Goal: Transaction & Acquisition: Subscribe to service/newsletter

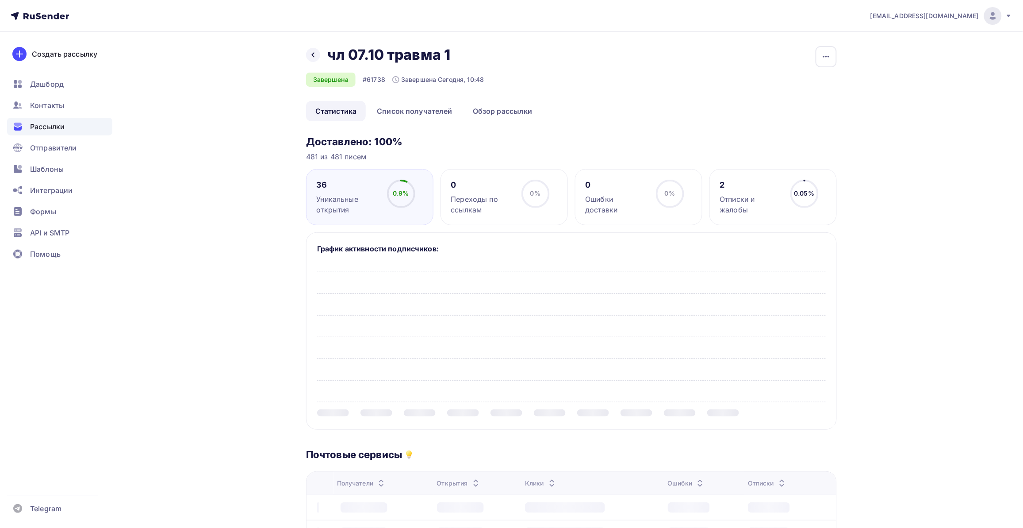
click at [237, 254] on div "Назад чл 07.10 травма 1 чл 07.10 травма 1 Завершена #61738 Завершена Сегодня, 1…" at bounding box center [511, 451] width 725 height 838
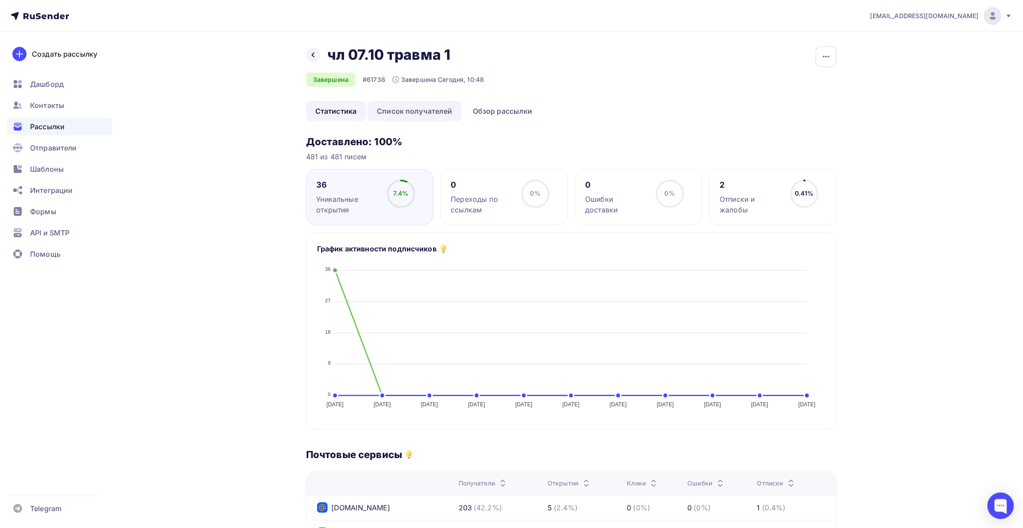
click at [430, 115] on link "Список получателей" at bounding box center [415, 111] width 94 height 20
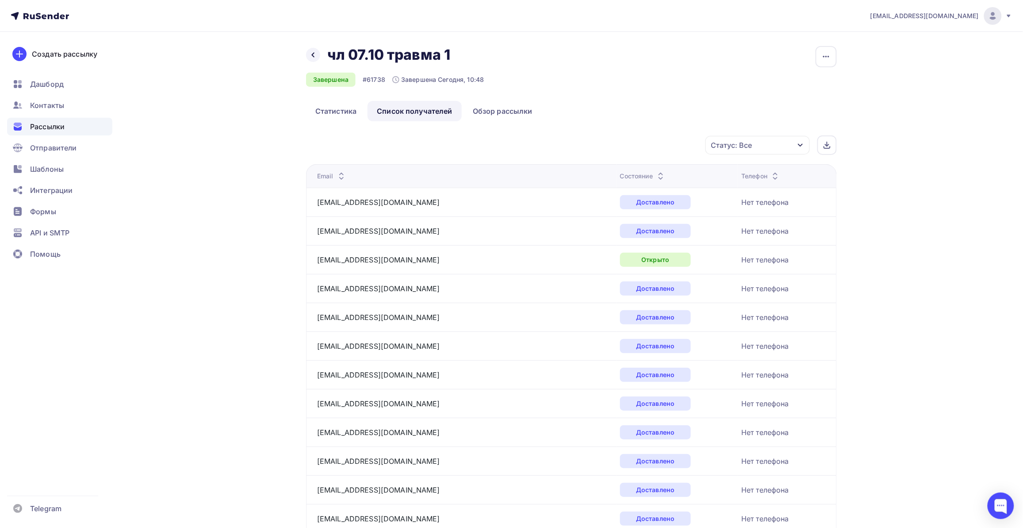
click at [779, 152] on div "Статус: Все" at bounding box center [758, 145] width 104 height 19
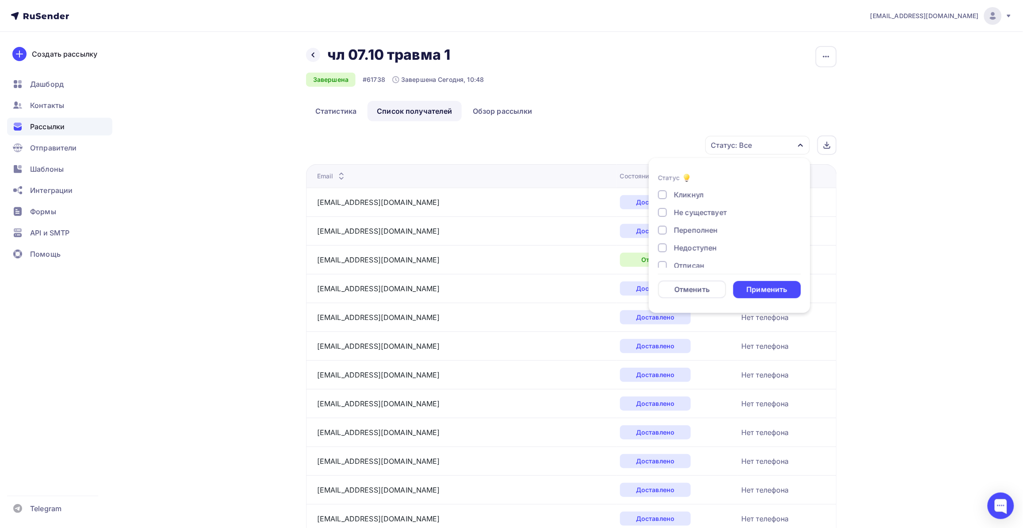
scroll to position [55, 0]
click at [679, 244] on div "Отписан" at bounding box center [689, 246] width 31 height 11
click at [748, 281] on div "Применить" at bounding box center [768, 289] width 68 height 17
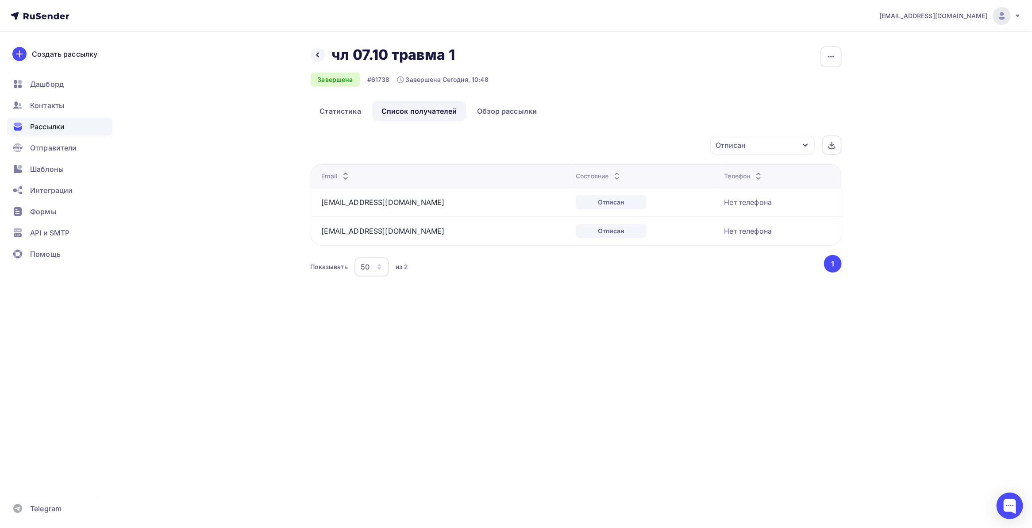
click at [659, 284] on div "Назад чл 07.10 травма 1 чл 07.10 травма 1 Завершена #61738 Завершена Сегодня, 1…" at bounding box center [516, 173] width 725 height 282
click at [726, 305] on div "Назад чл 07.10 травма 1 чл 07.10 травма 1 Завершена #61738 Завершена Сегодня, 1…" at bounding box center [516, 173] width 725 height 282
click at [42, 87] on span "Дашборд" at bounding box center [47, 84] width 34 height 11
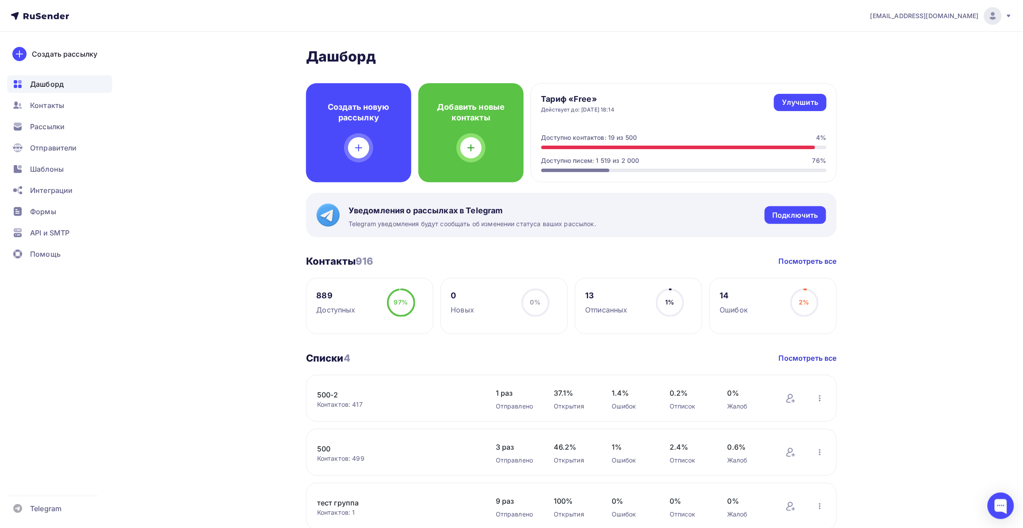
click at [435, 403] on div "Контактов: 417" at bounding box center [397, 404] width 161 height 9
click at [327, 392] on link "500-2" at bounding box center [392, 394] width 150 height 11
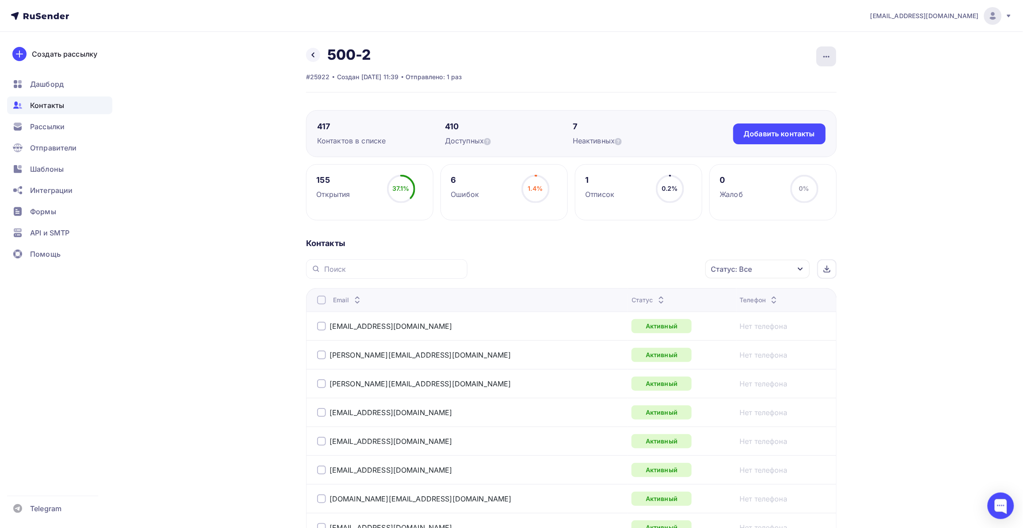
click at [829, 55] on icon "button" at bounding box center [827, 56] width 11 height 11
click at [312, 57] on icon at bounding box center [313, 54] width 7 height 7
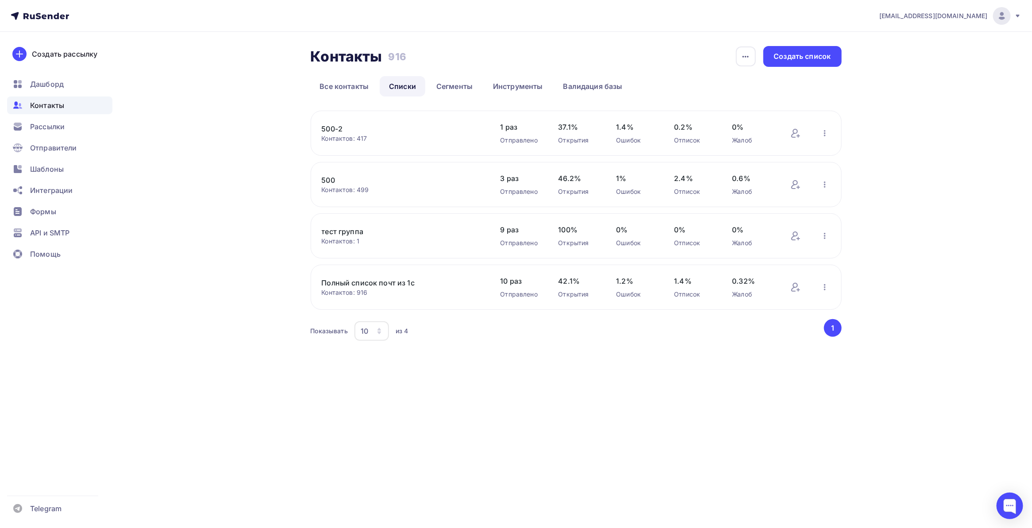
click at [627, 414] on div "[EMAIL_ADDRESS][DOMAIN_NAME] Аккаунт Тарифы Выйти Создать рассылку [GEOGRAPHIC_…" at bounding box center [516, 264] width 1032 height 528
click at [826, 130] on icon "button" at bounding box center [824, 133] width 11 height 11
click at [60, 87] on span "Дашборд" at bounding box center [47, 84] width 34 height 11
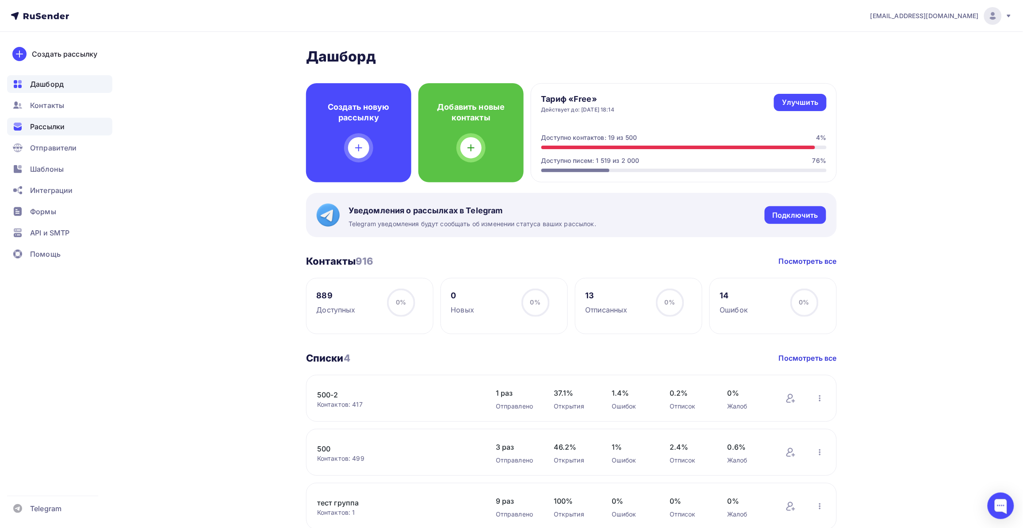
click at [49, 126] on span "Рассылки" at bounding box center [47, 126] width 35 height 11
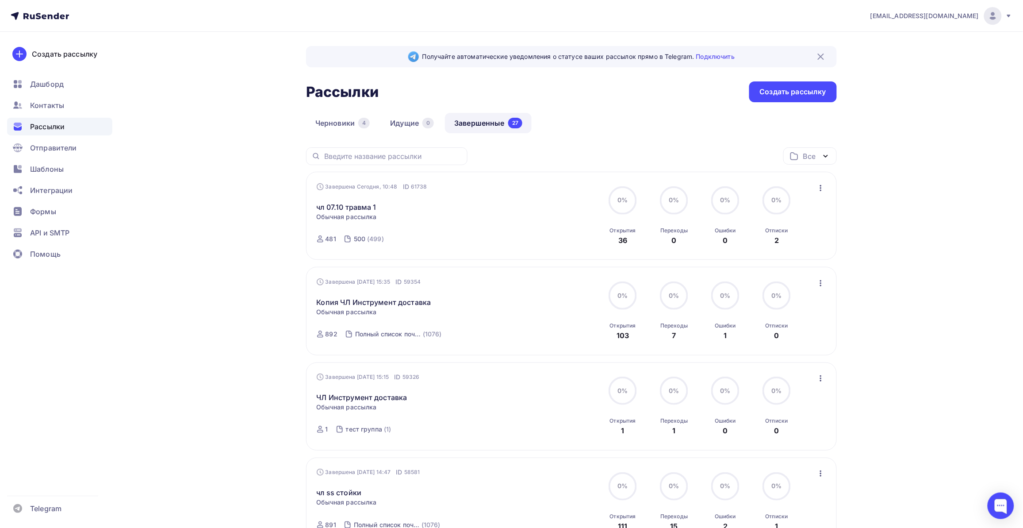
click at [821, 189] on icon "button" at bounding box center [821, 188] width 11 height 11
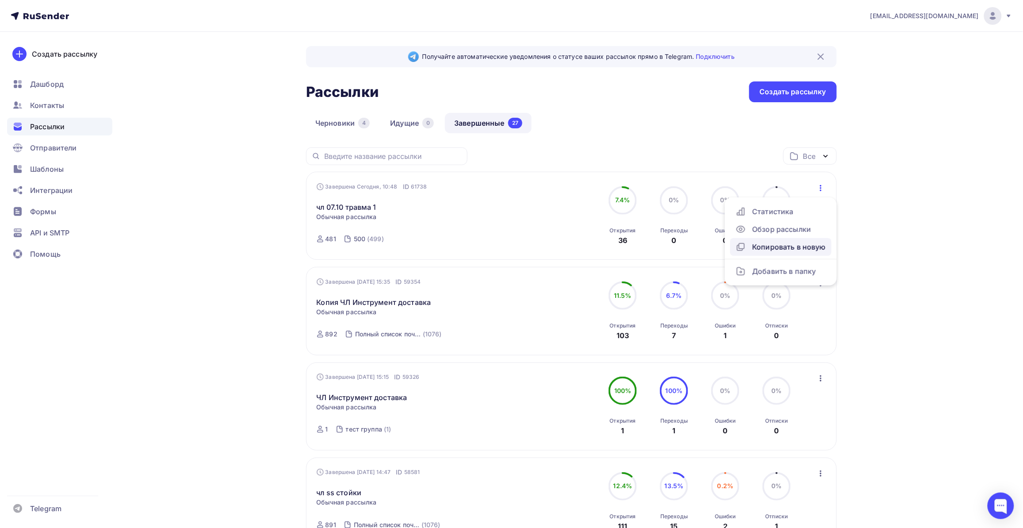
click at [815, 243] on div "Копировать в новую" at bounding box center [781, 247] width 91 height 11
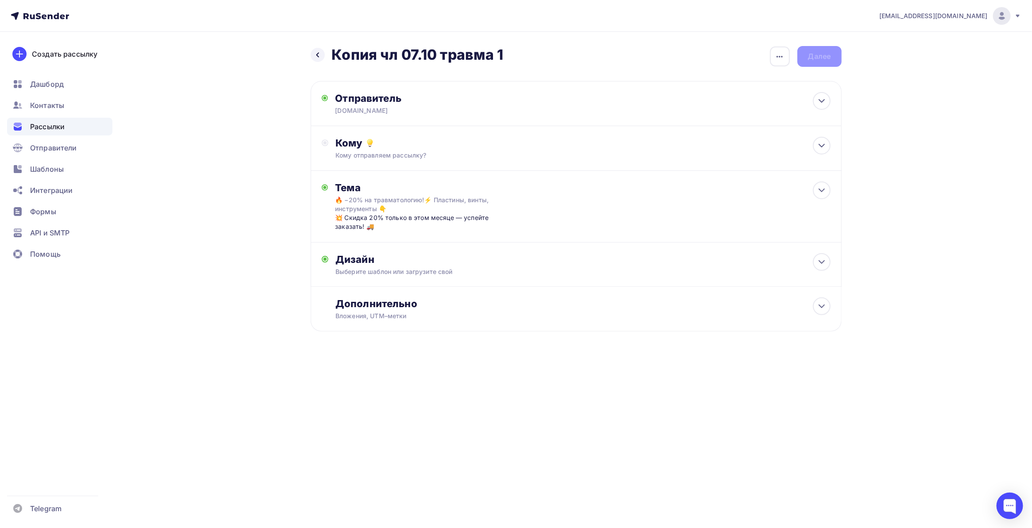
click at [918, 177] on div "[EMAIL_ADDRESS][DOMAIN_NAME] Аккаунт Тарифы Выйти Создать рассылку [GEOGRAPHIC_…" at bounding box center [516, 194] width 1032 height 388
click at [825, 139] on div at bounding box center [822, 146] width 18 height 18
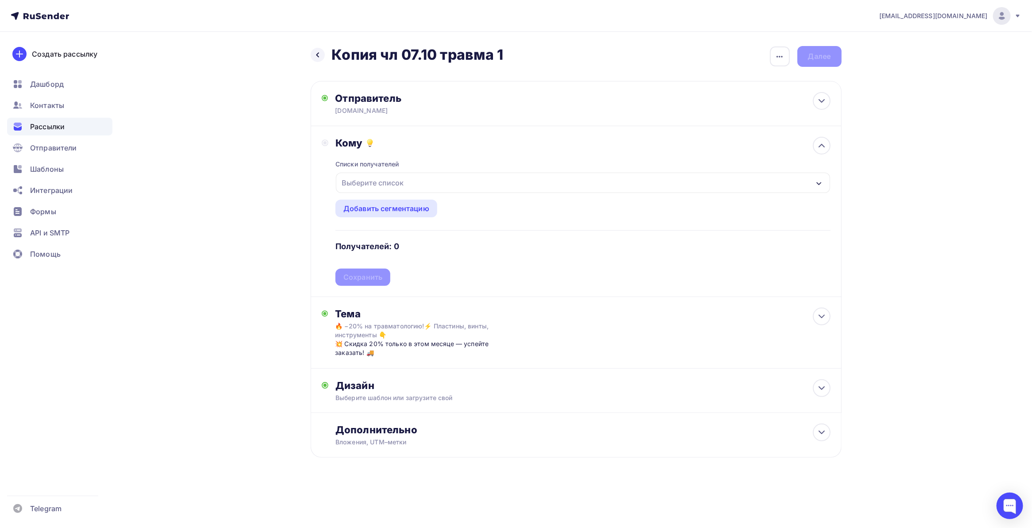
click at [429, 172] on button "Выберите список" at bounding box center [582, 182] width 495 height 21
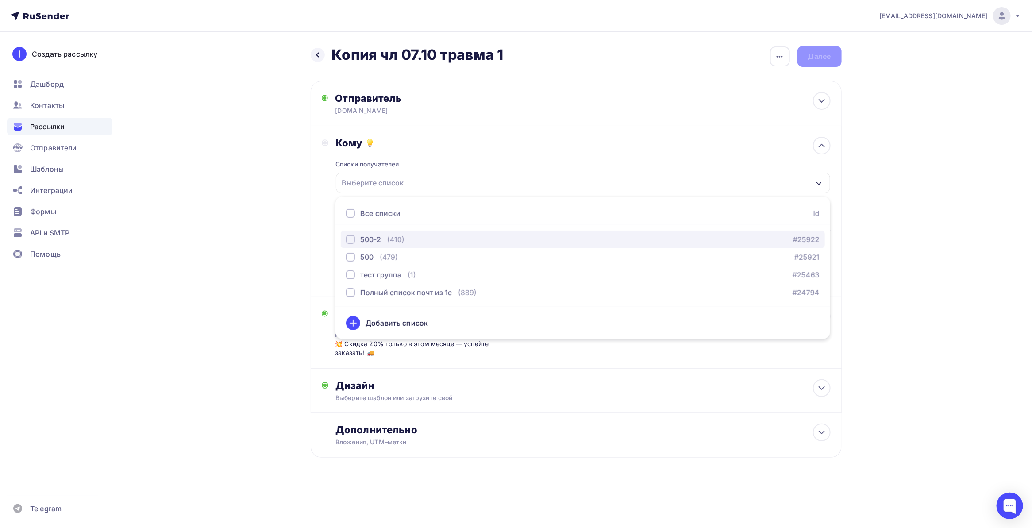
click at [379, 233] on button "500-2 (410) #25922" at bounding box center [583, 240] width 484 height 18
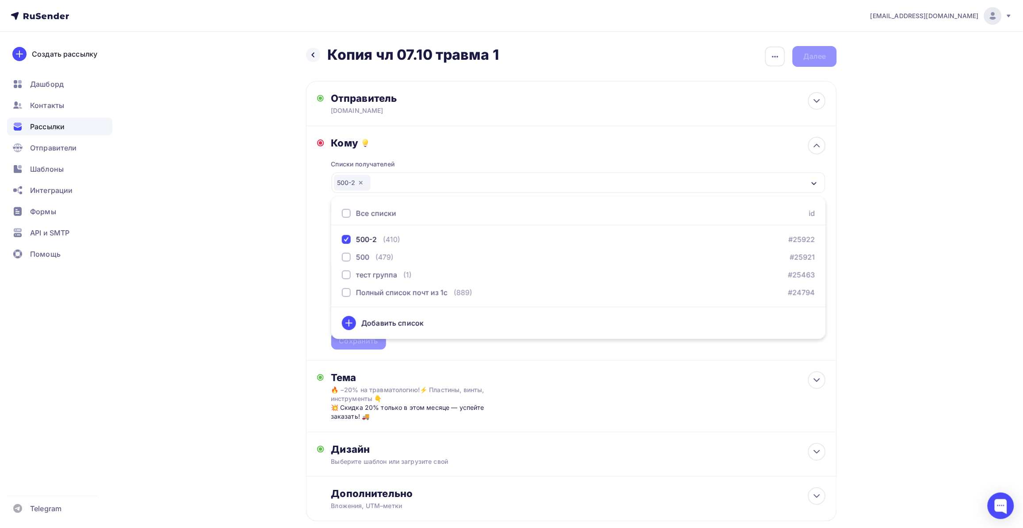
click at [281, 274] on div "Назад Копия чл 07.10 травма 1 Копия чл 07.10 травма 1 Закончить позже Переимено…" at bounding box center [511, 305] width 725 height 546
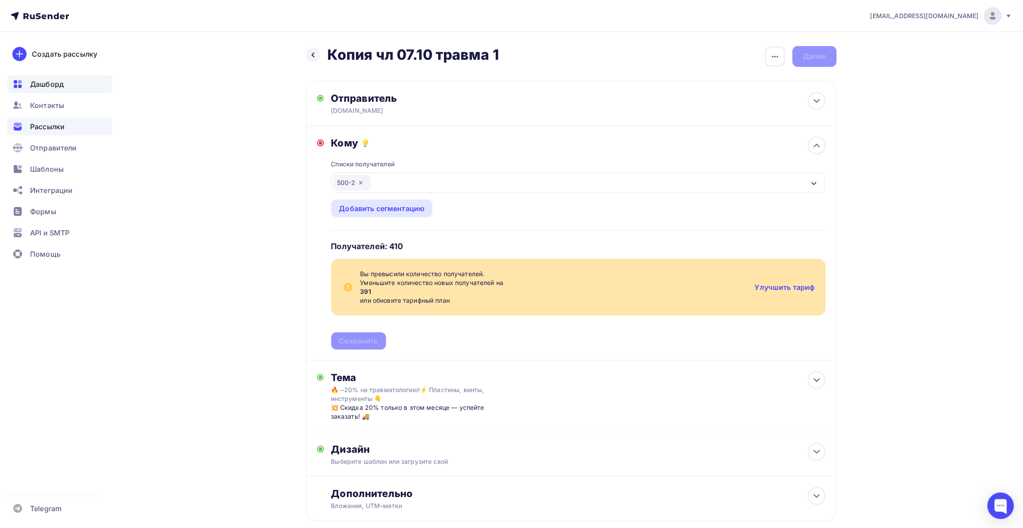
click at [58, 85] on span "Дашборд" at bounding box center [47, 84] width 34 height 11
